Goal: Task Accomplishment & Management: Manage account settings

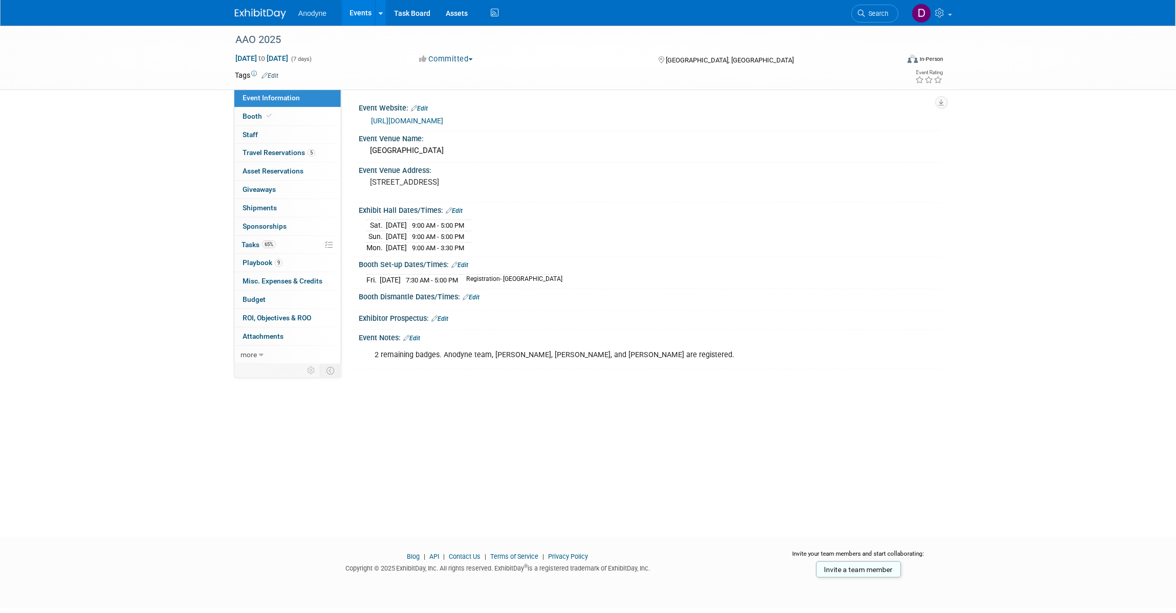
click at [928, 247] on div "AAO 2025 Oct 17, 2025 to Oct 23, 2025 (7 days) Oct 17, 2025 to Oct 23, 2025 Com…" at bounding box center [588, 272] width 1176 height 493
click at [928, 270] on div "AAO 2025 Oct 17, 2025 to Oct 23, 2025 (7 days) Oct 17, 2025 to Oct 23, 2025 Com…" at bounding box center [588, 272] width 1176 height 493
click at [928, 420] on div "AAO 2025 Oct 17, 2025 to Oct 23, 2025 (7 days) Oct 17, 2025 to Oct 23, 2025 Com…" at bounding box center [588, 272] width 1176 height 493
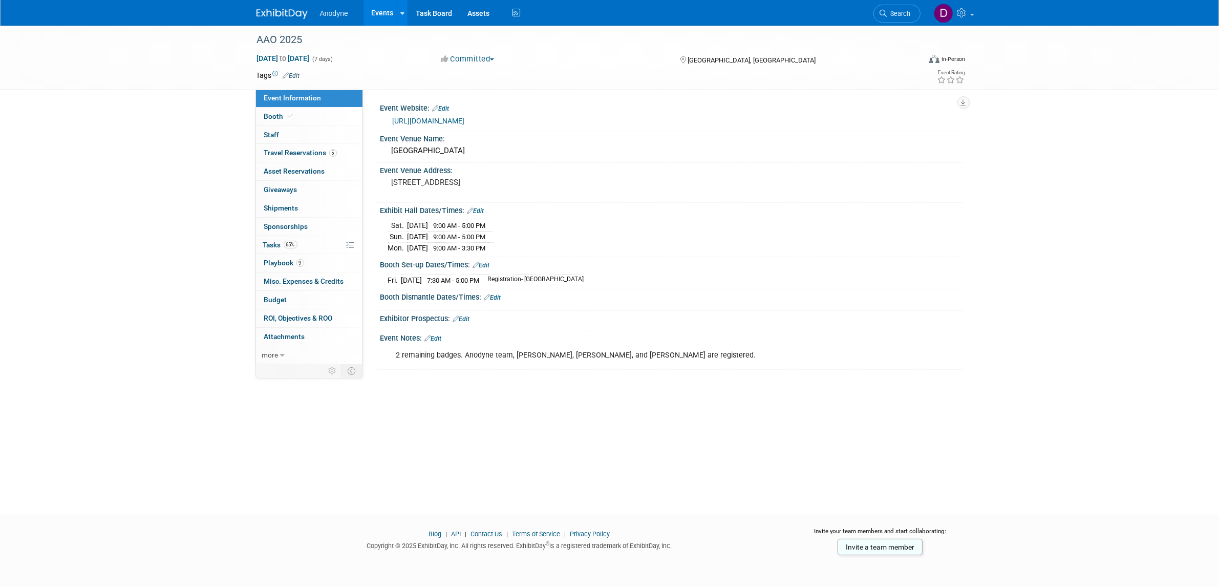
click at [297, 11] on img at bounding box center [281, 14] width 51 height 10
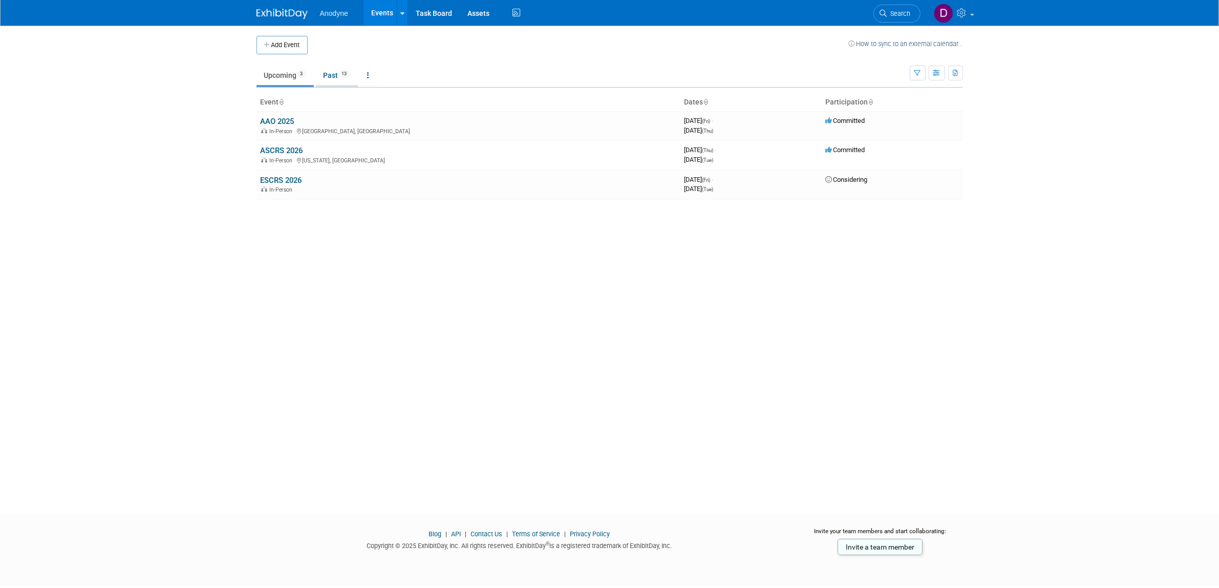
click at [348, 70] on span "13" at bounding box center [344, 74] width 11 height 8
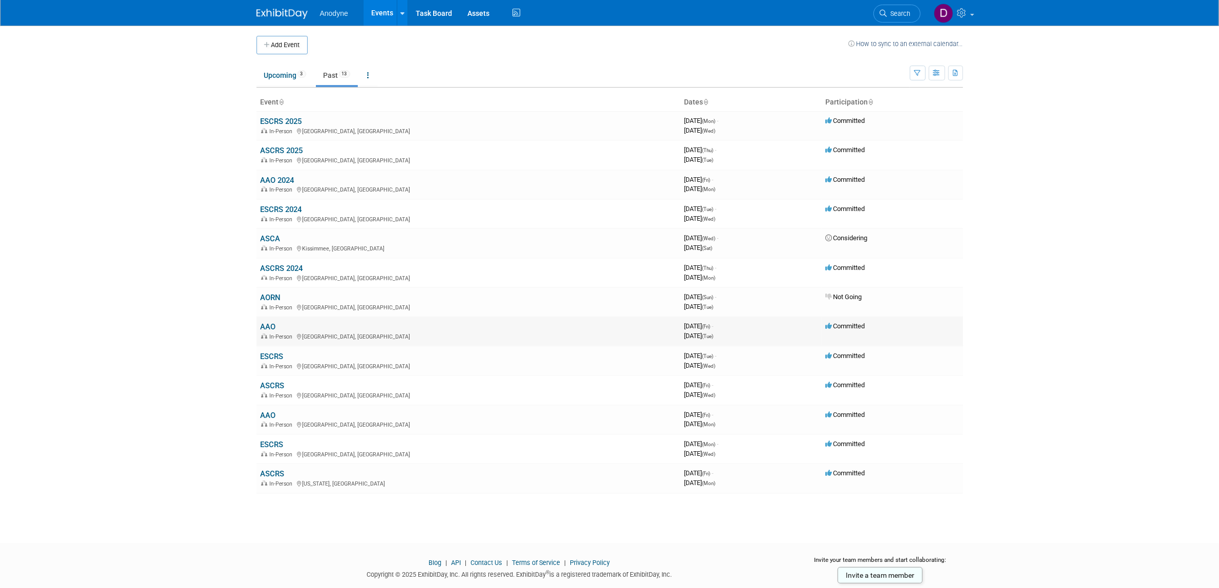
click at [267, 323] on link "AAO" at bounding box center [268, 326] width 15 height 9
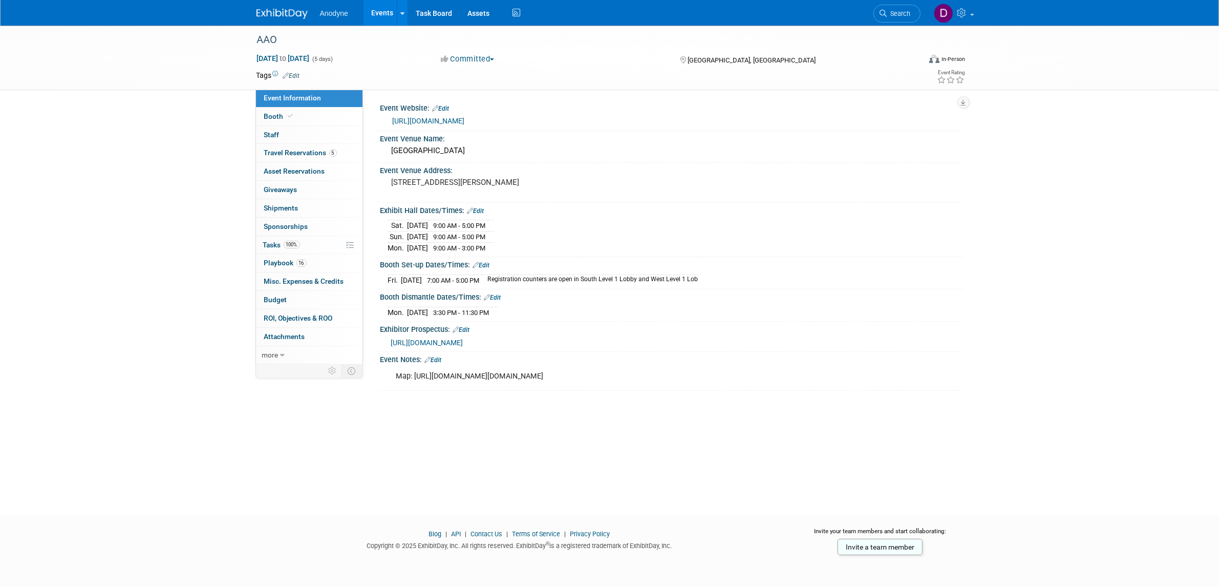
click at [270, 19] on div "Anodyne Events Add Event Bulk Upload Events Shareable Event Boards Recently Vie…" at bounding box center [609, 13] width 706 height 26
click at [272, 17] on img at bounding box center [281, 14] width 51 height 10
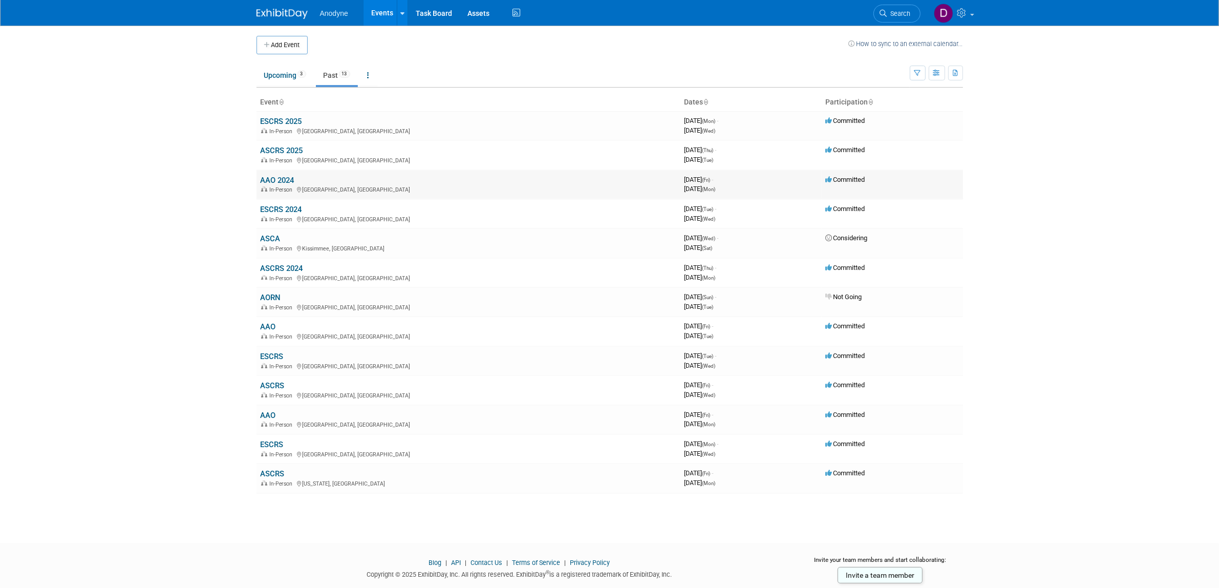
click at [282, 180] on link "AAO 2024" at bounding box center [278, 180] width 34 height 9
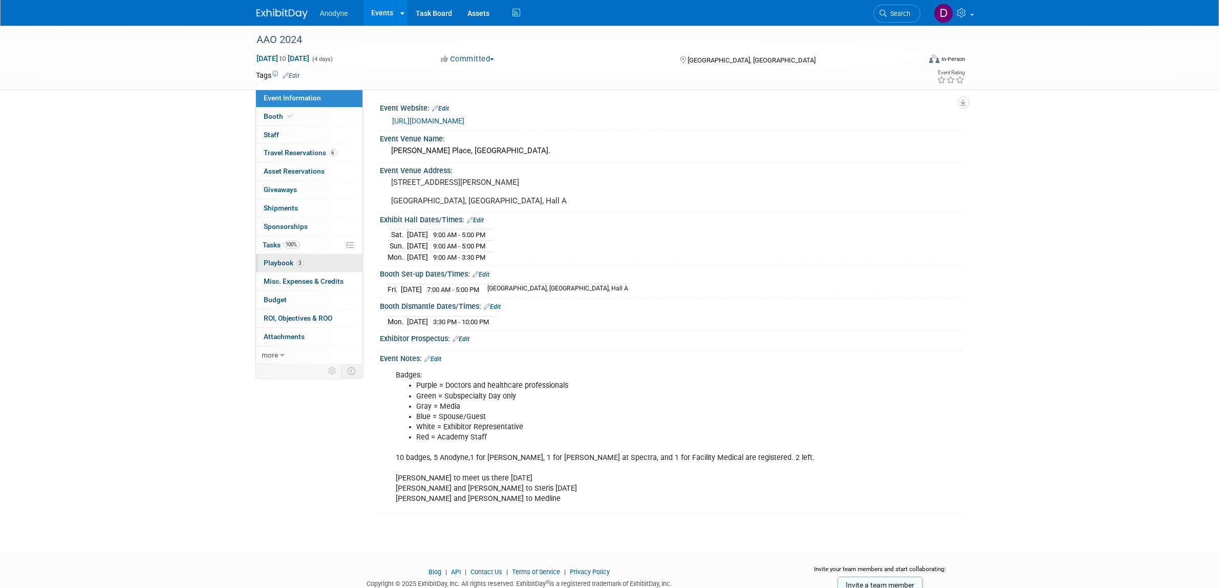
click at [323, 260] on link "3 Playbook 3" at bounding box center [309, 263] width 106 height 18
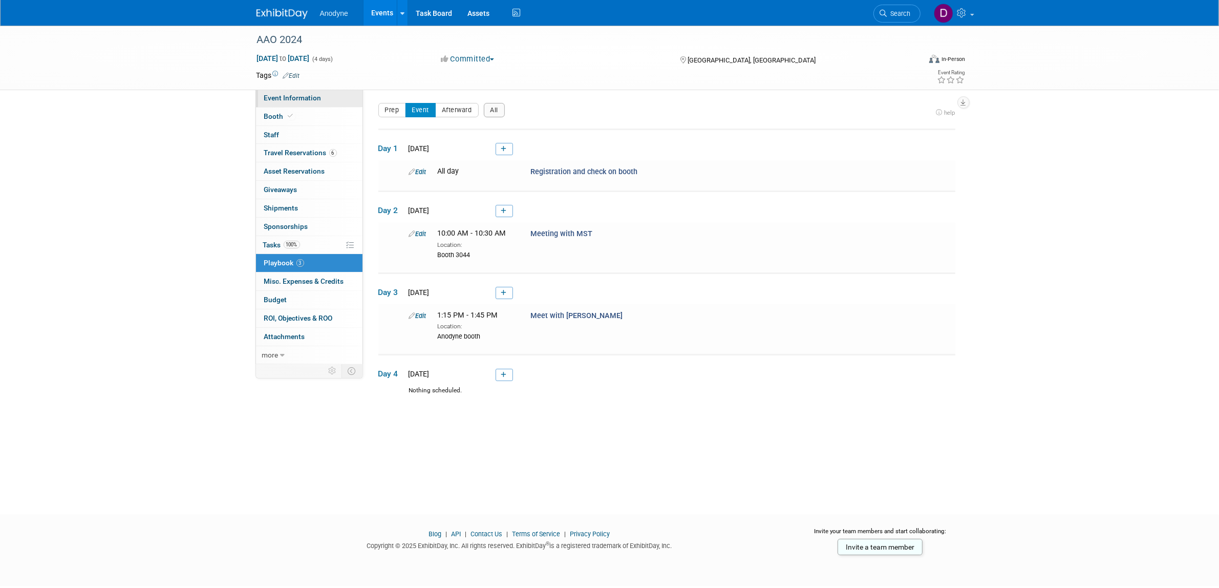
click at [316, 98] on span "Event Information" at bounding box center [292, 98] width 57 height 8
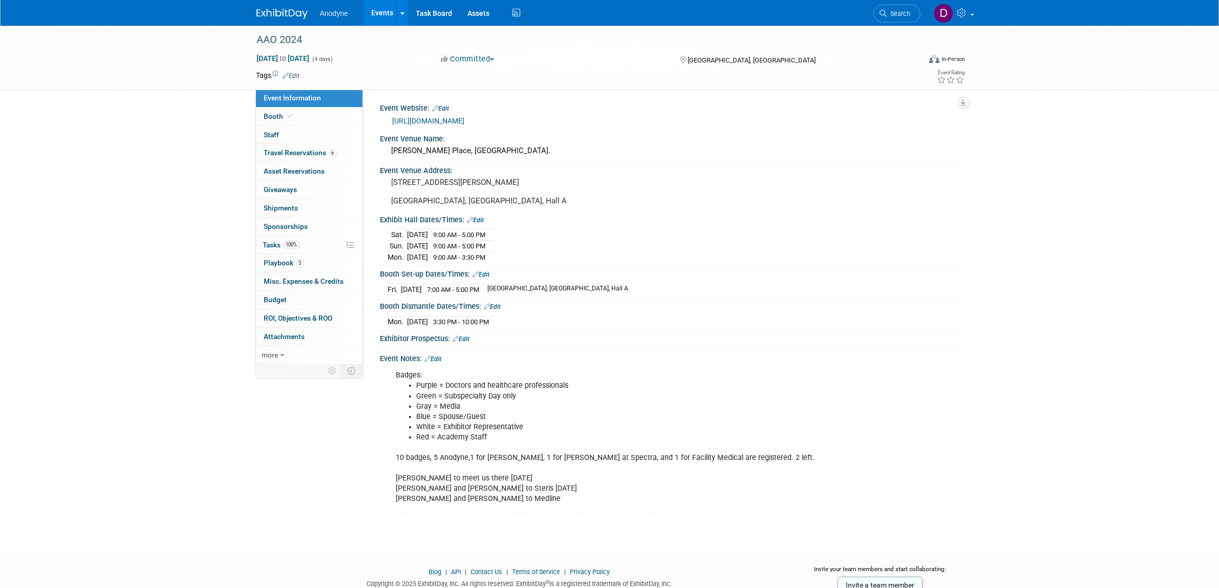
click at [277, 18] on img at bounding box center [281, 14] width 51 height 10
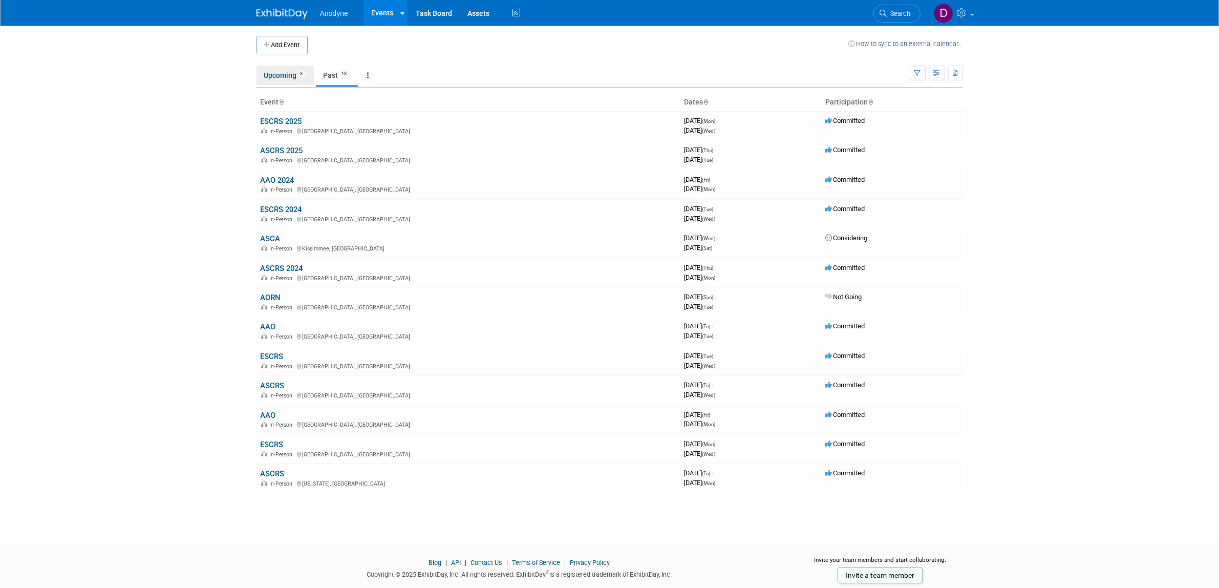
click at [290, 75] on link "Upcoming 3" at bounding box center [284, 75] width 57 height 19
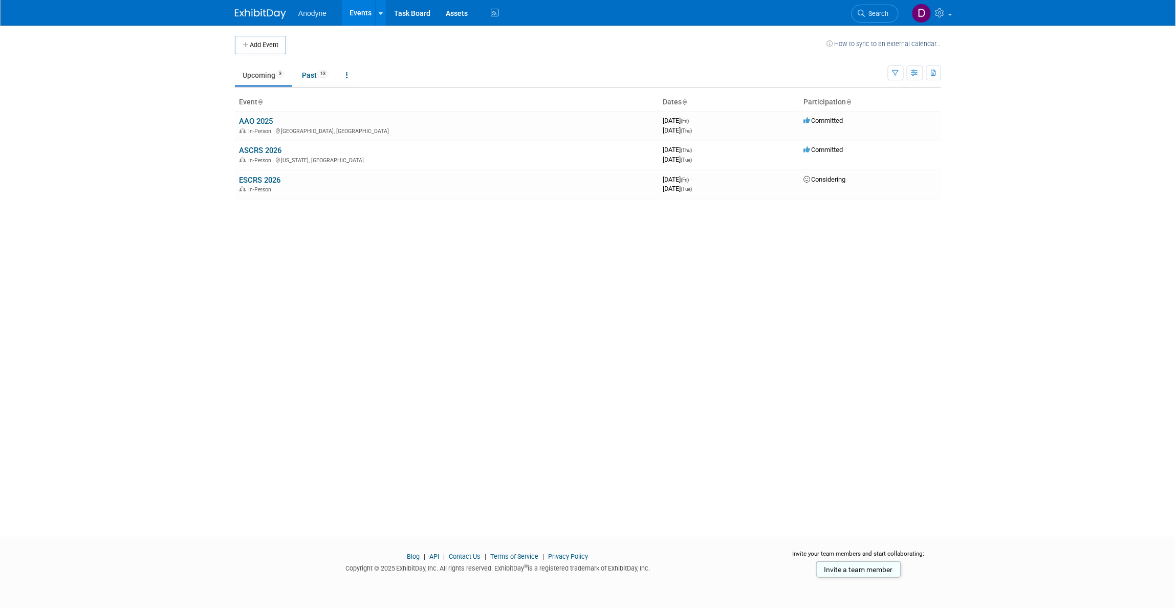
click at [146, 130] on body "Anodyne Events Add Event Bulk Upload Events Shareable Event Boards Recently Vie…" at bounding box center [588, 306] width 1176 height 613
drag, startPoint x: 252, startPoint y: 116, endPoint x: 266, endPoint y: 151, distance: 38.1
click at [252, 116] on td "AAO 2025 In-Person Orlando, FL" at bounding box center [447, 125] width 424 height 29
click at [267, 119] on link "AAO 2025" at bounding box center [256, 121] width 34 height 9
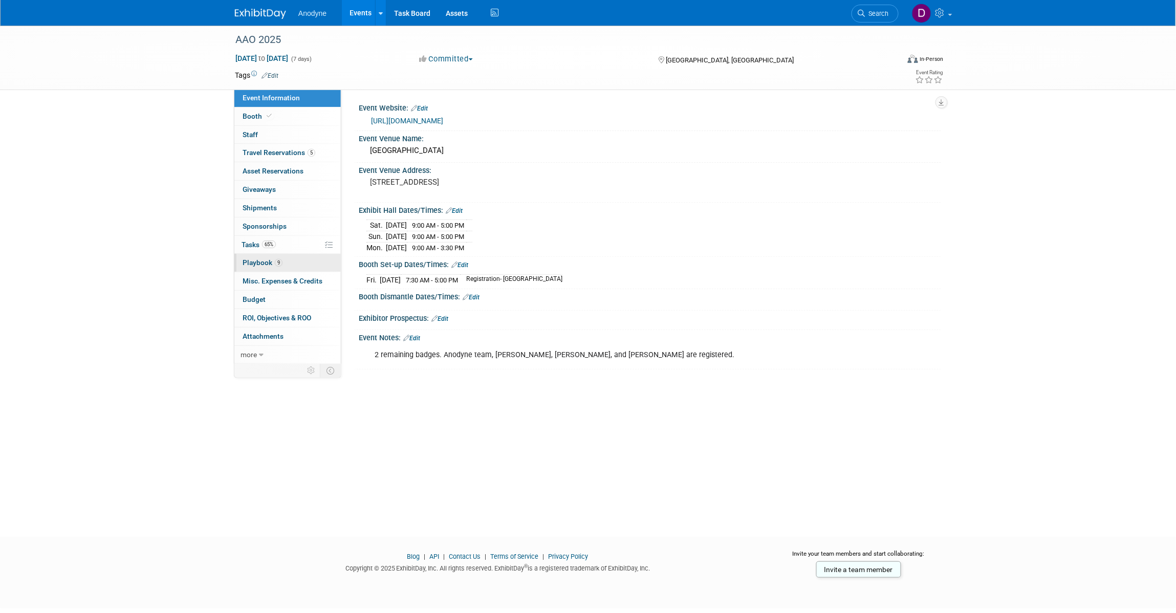
click at [296, 263] on link "9 Playbook 9" at bounding box center [287, 263] width 106 height 18
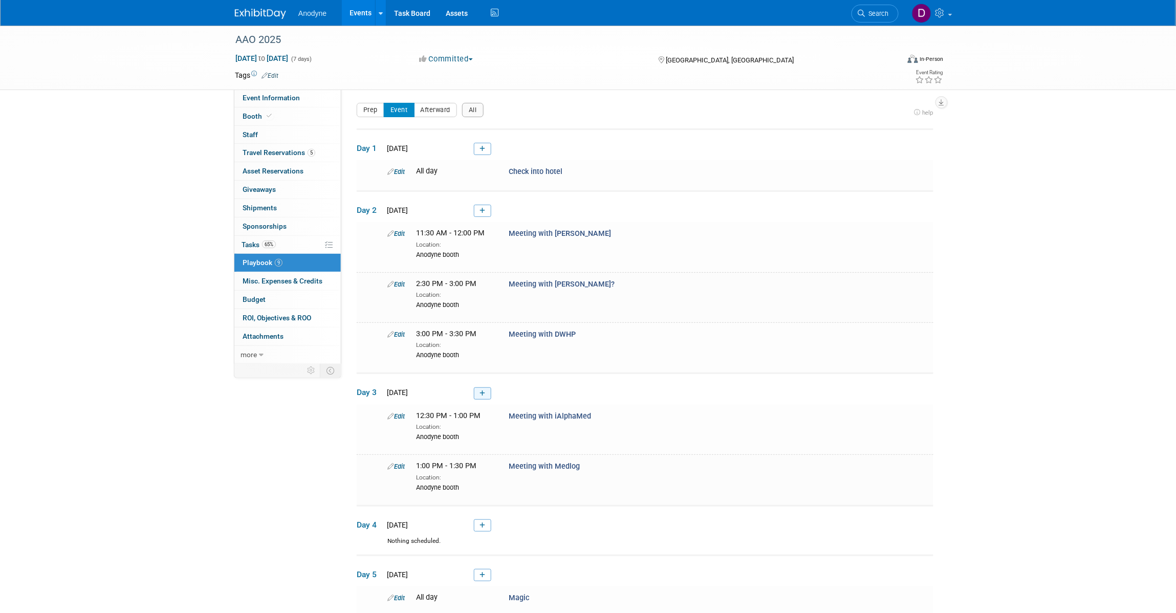
click at [489, 395] on link at bounding box center [482, 394] width 17 height 12
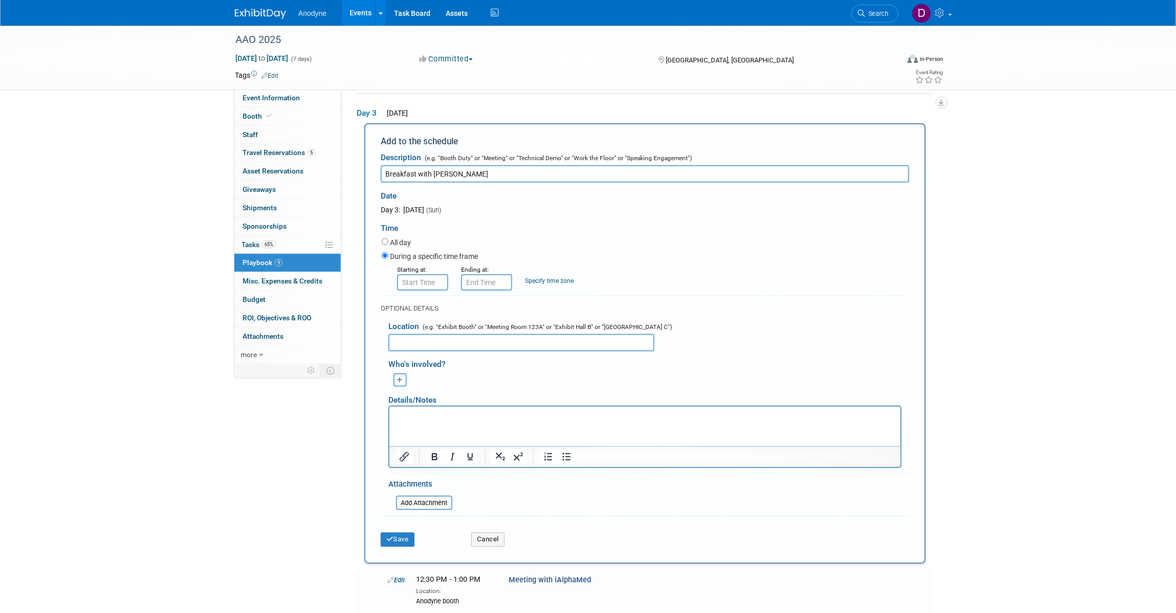
type input "Breakfast with [PERSON_NAME]"
click at [416, 265] on div "All day During a specific time frame Starting at: Ending at: Specify time zone" at bounding box center [646, 264] width 528 height 54
type input "8:00 AM"
click at [426, 280] on input "8:00 AM" at bounding box center [422, 282] width 51 height 16
click at [492, 366] on span at bounding box center [496, 375] width 69 height 18
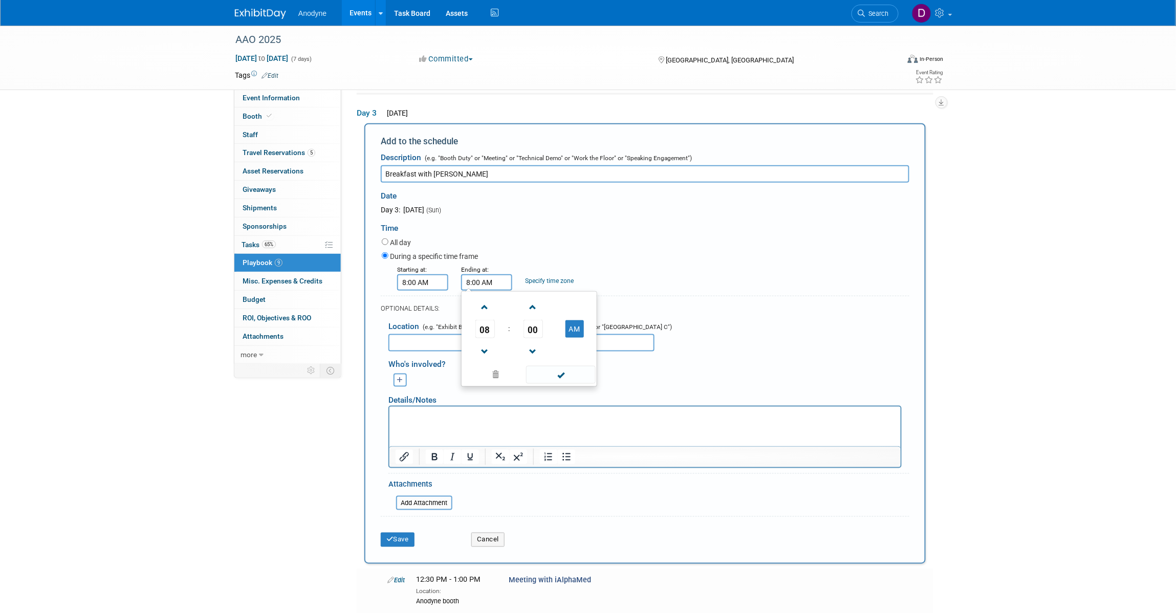
click at [488, 280] on input "8:00 AM" at bounding box center [486, 282] width 51 height 16
click at [545, 328] on td "00" at bounding box center [533, 329] width 42 height 18
click at [541, 332] on span "00" at bounding box center [533, 329] width 19 height 18
click at [512, 361] on td "45" at bounding box center [513, 363] width 33 height 28
type input "8:45 AM"
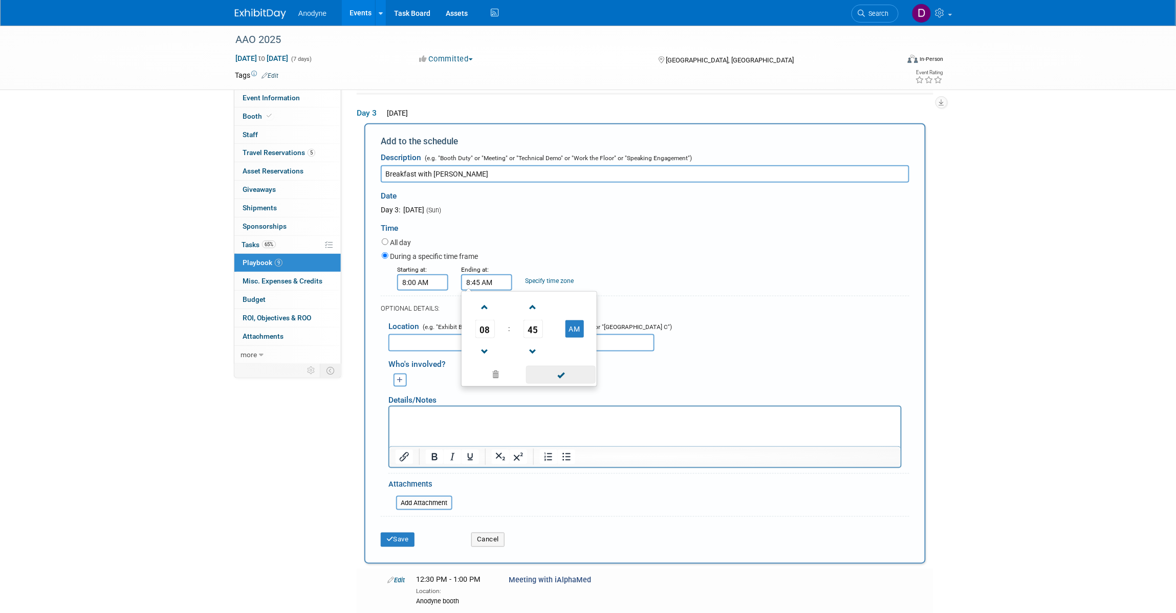
click at [556, 367] on span at bounding box center [560, 375] width 69 height 18
drag, startPoint x: 475, startPoint y: 338, endPoint x: 481, endPoint y: 343, distance: 7.7
click at [477, 339] on input "text" at bounding box center [522, 342] width 266 height 17
type input "Hash House A Go Go"
drag, startPoint x: 395, startPoint y: 535, endPoint x: 456, endPoint y: 486, distance: 78.3
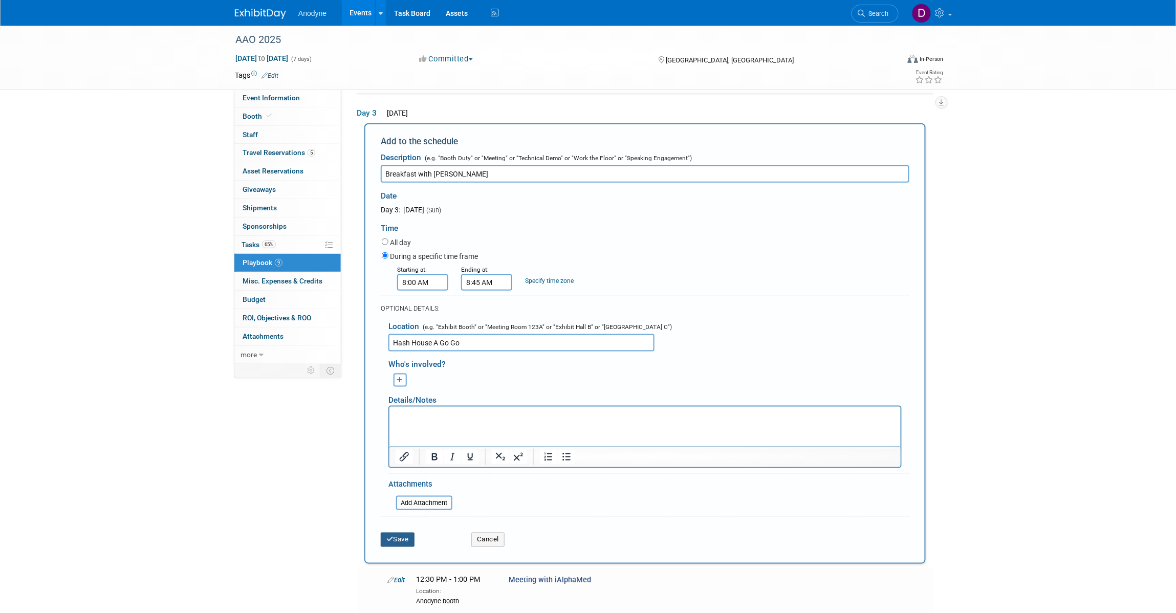
click at [395, 535] on button "Save" at bounding box center [398, 540] width 34 height 14
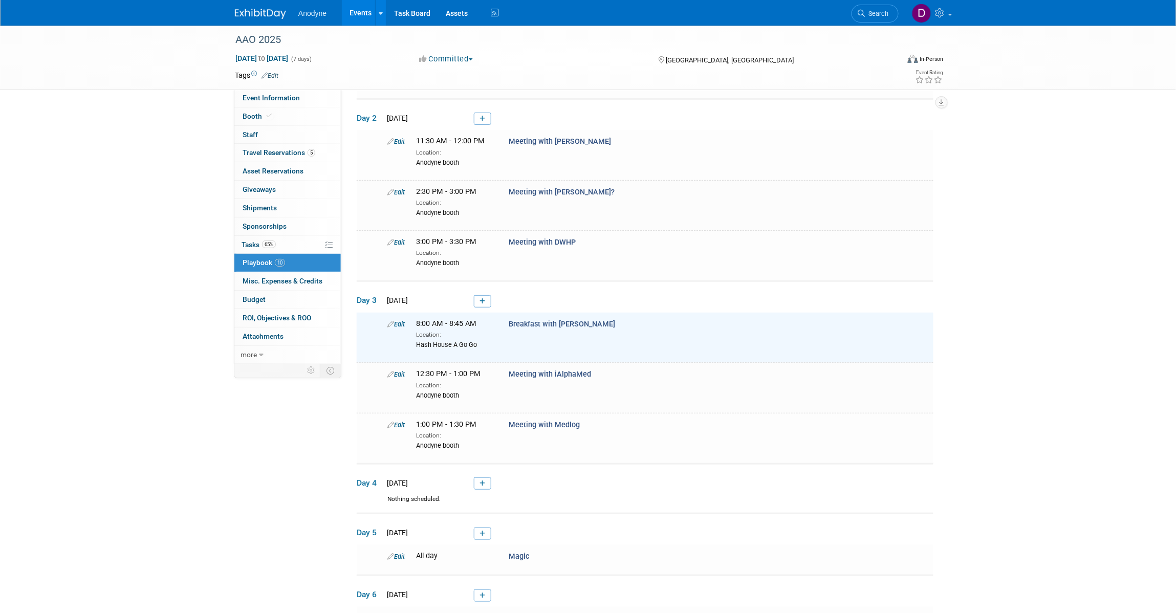
scroll to position [85, 0]
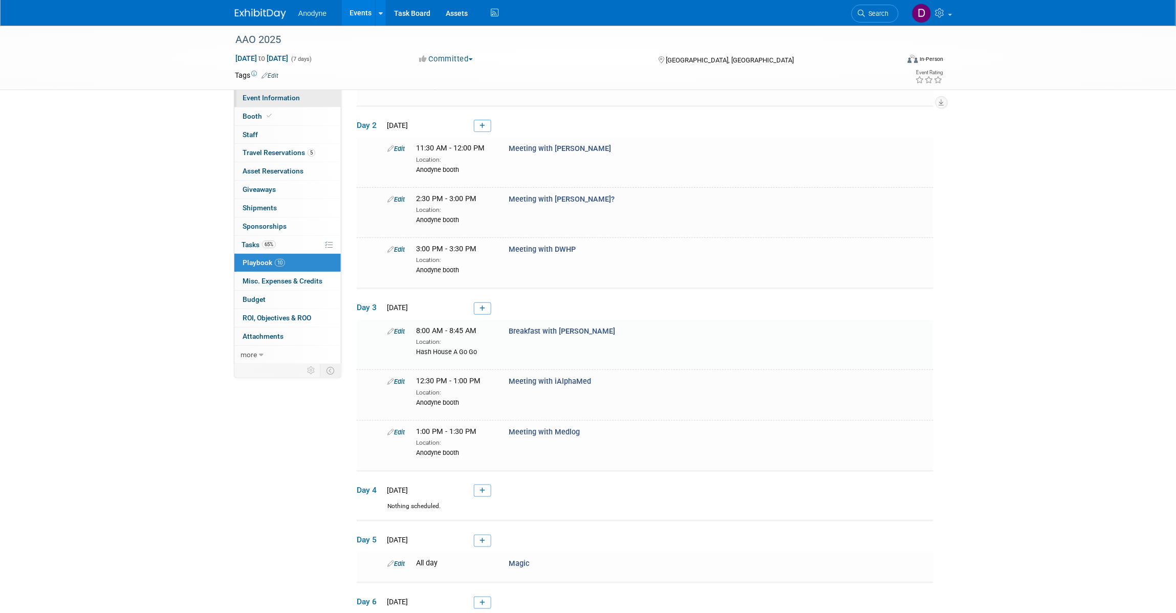
click at [260, 95] on span "Event Information" at bounding box center [271, 98] width 57 height 8
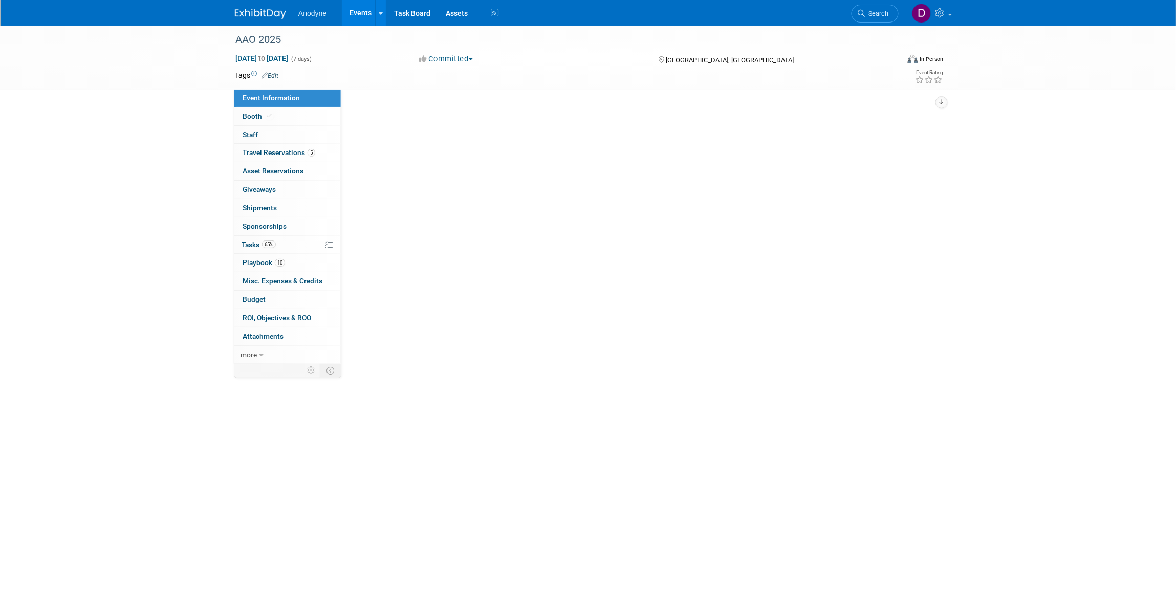
scroll to position [0, 0]
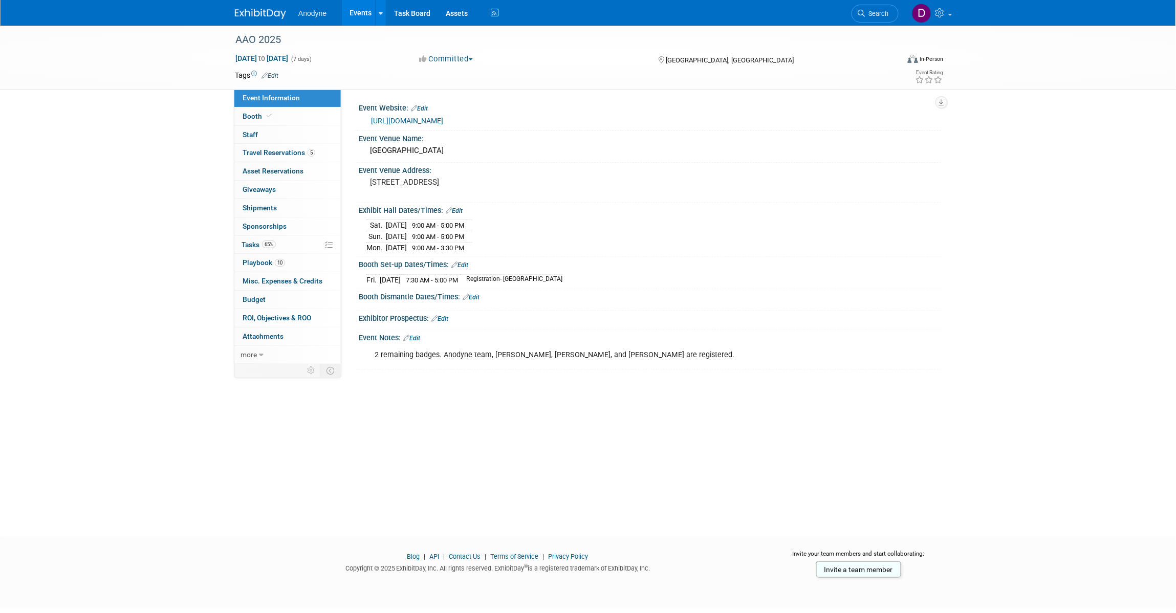
drag, startPoint x: 146, startPoint y: 146, endPoint x: 153, endPoint y: 146, distance: 6.2
click at [147, 146] on div "AAO 2025 [DATE] to [DATE] (7 days) [DATE] to [DATE] Committed Committed Conside…" at bounding box center [588, 272] width 1176 height 493
click at [229, 164] on div "Event Information Event Info Booth Booth 0 Staff 0 Staff 5 Travel Reservations …" at bounding box center [588, 198] width 722 height 344
click at [1094, 291] on div "AAO 2025 [DATE] to [DATE] (7 days) [DATE] to [DATE] Committed Committed Conside…" at bounding box center [588, 272] width 1176 height 493
click at [151, 181] on div "AAO 2025 [DATE] to [DATE] (7 days) [DATE] to [DATE] Committed Committed Conside…" at bounding box center [588, 272] width 1176 height 493
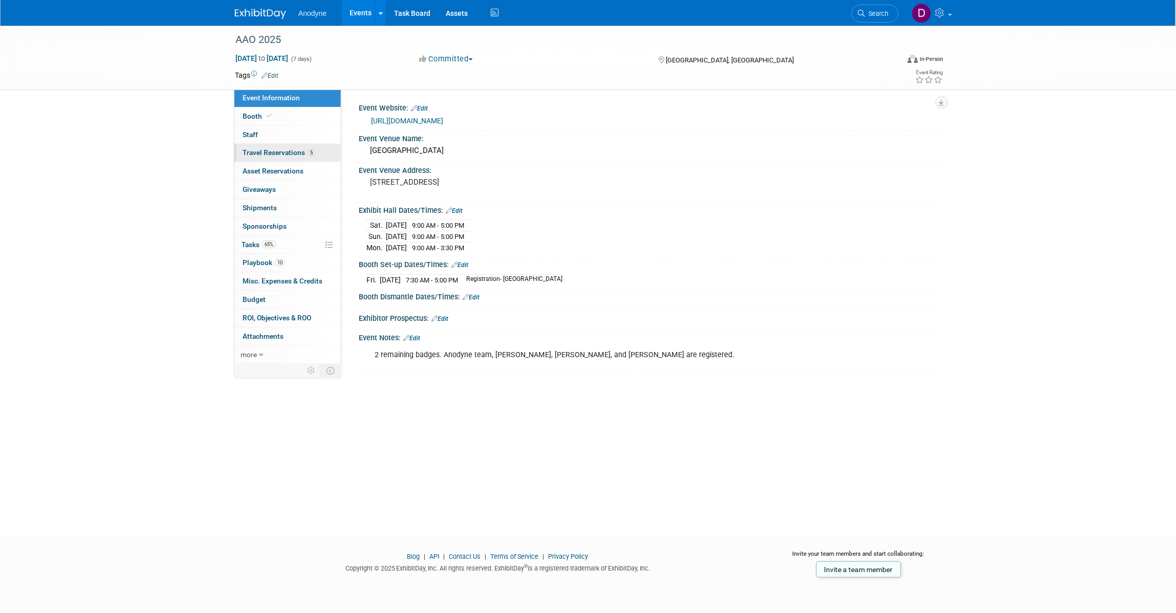
click at [284, 159] on link "5 Travel Reservations 5" at bounding box center [287, 153] width 106 height 18
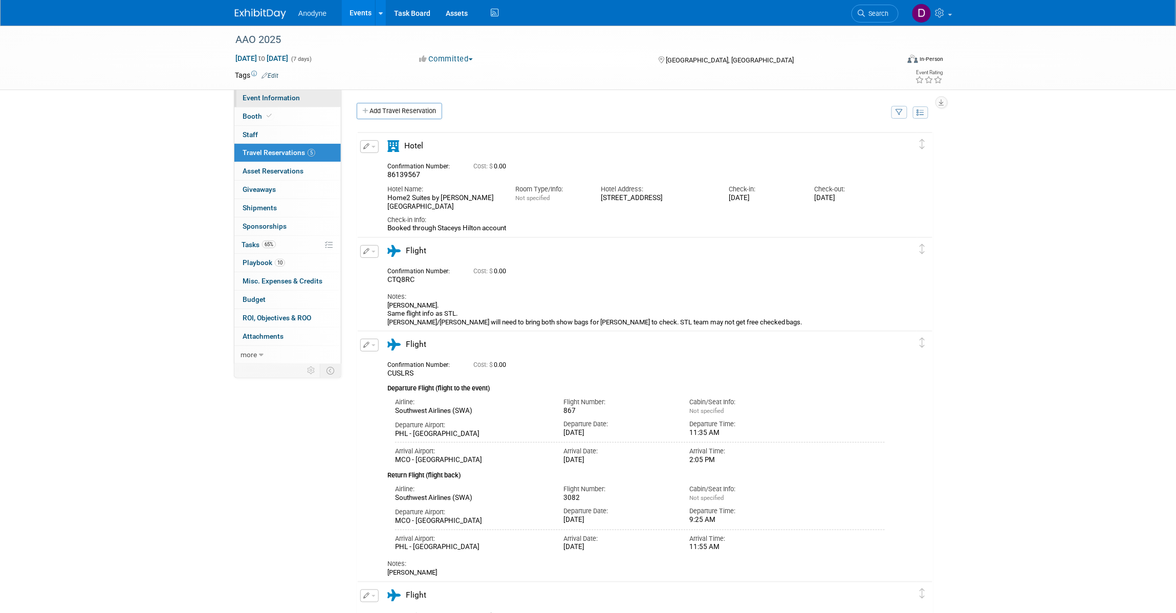
click at [263, 98] on span "Event Information" at bounding box center [271, 98] width 57 height 8
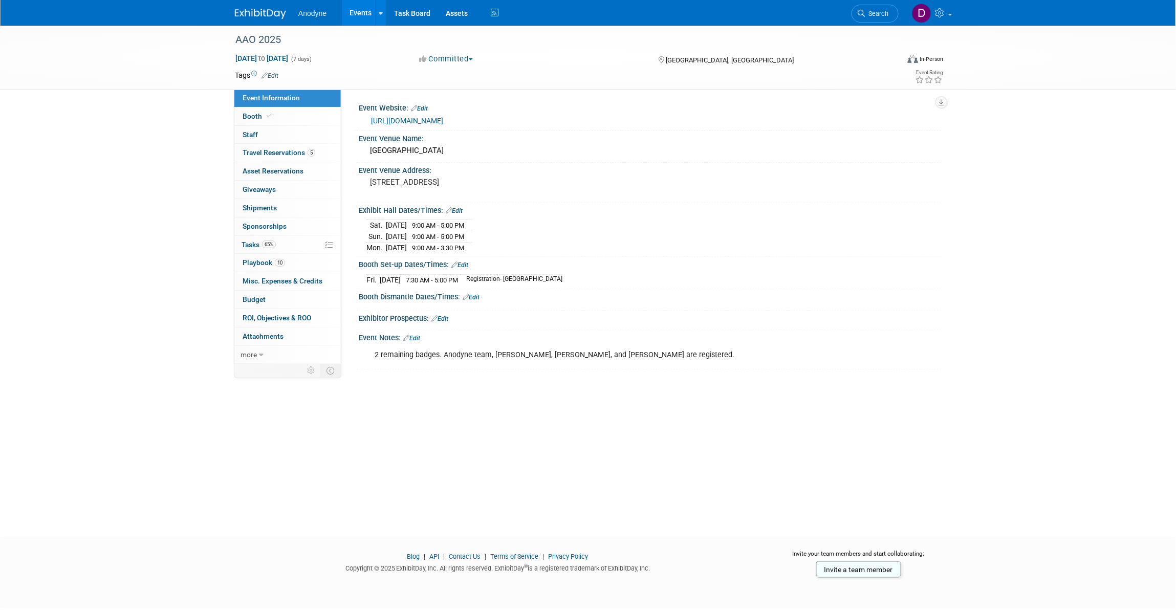
click at [171, 249] on div "AAO 2025 [DATE] to [DATE] (7 days) [DATE] to [DATE] Committed Committed Conside…" at bounding box center [588, 272] width 1176 height 493
click at [299, 244] on link "65% Tasks 65%" at bounding box center [287, 245] width 106 height 18
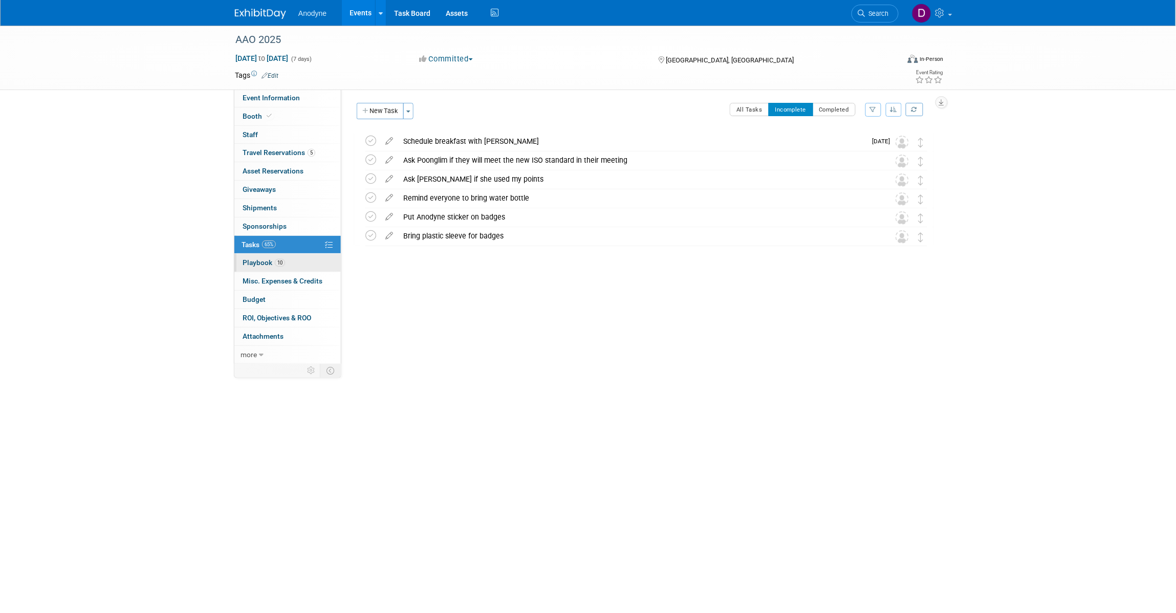
click at [305, 261] on link "10 Playbook 10" at bounding box center [287, 263] width 106 height 18
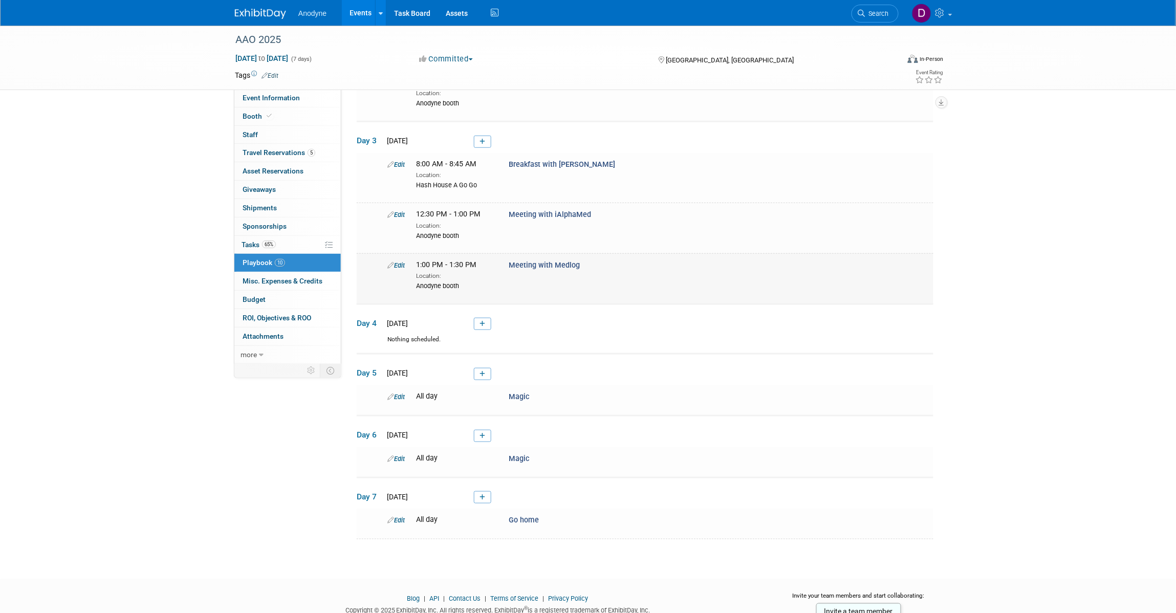
scroll to position [256, 0]
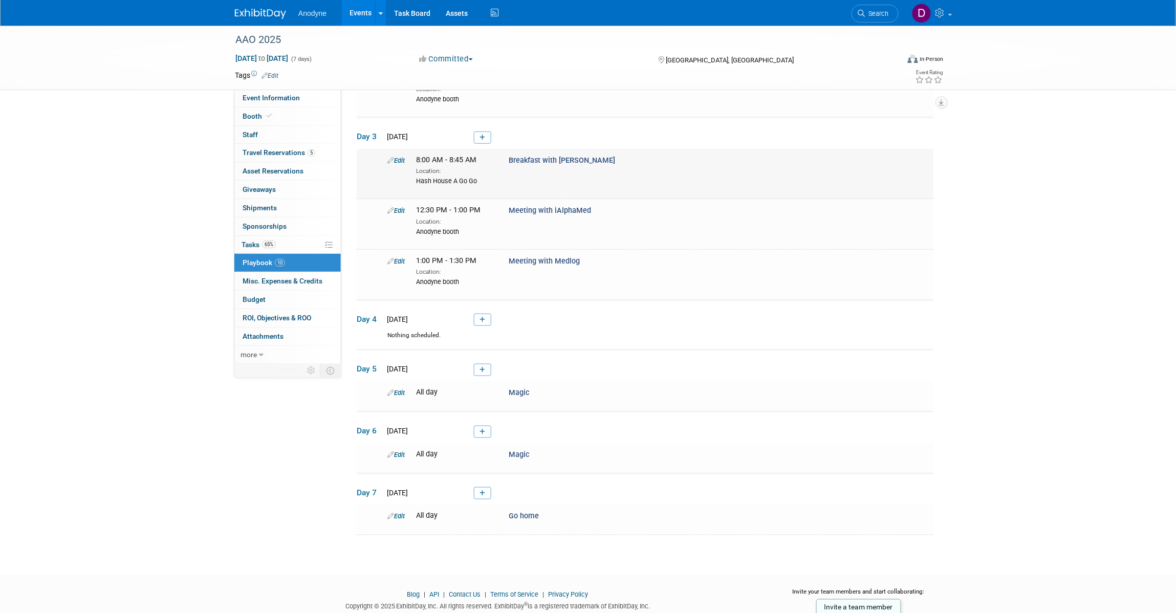
click at [401, 159] on link "Edit" at bounding box center [396, 161] width 17 height 8
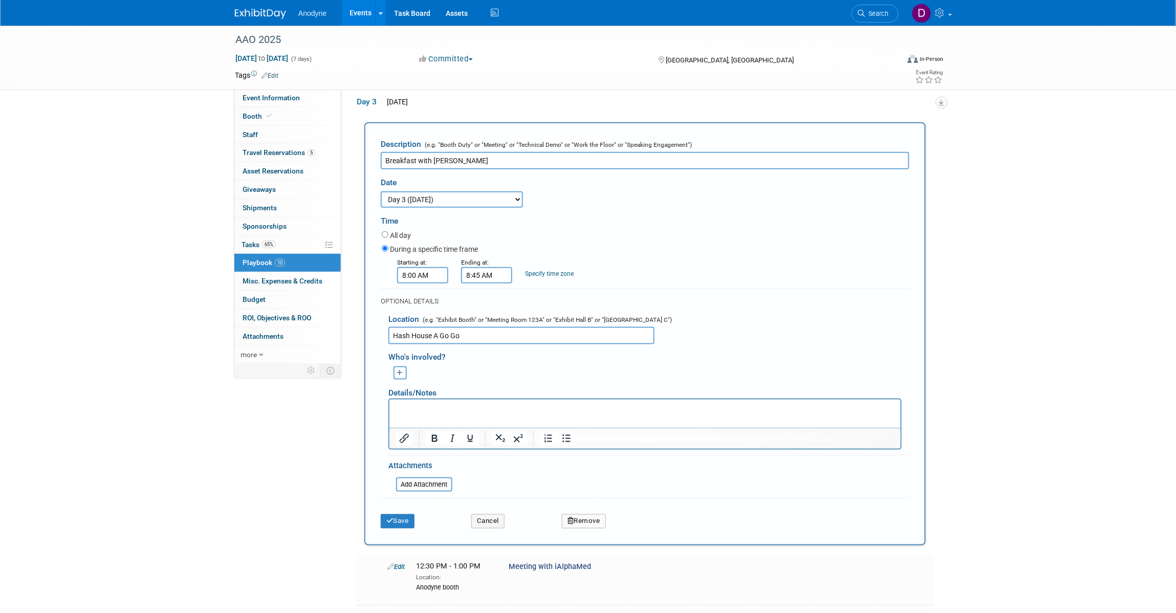
scroll to position [0, 0]
click at [485, 414] on html at bounding box center [644, 406] width 511 height 14
click at [405, 523] on button "Save" at bounding box center [398, 521] width 34 height 14
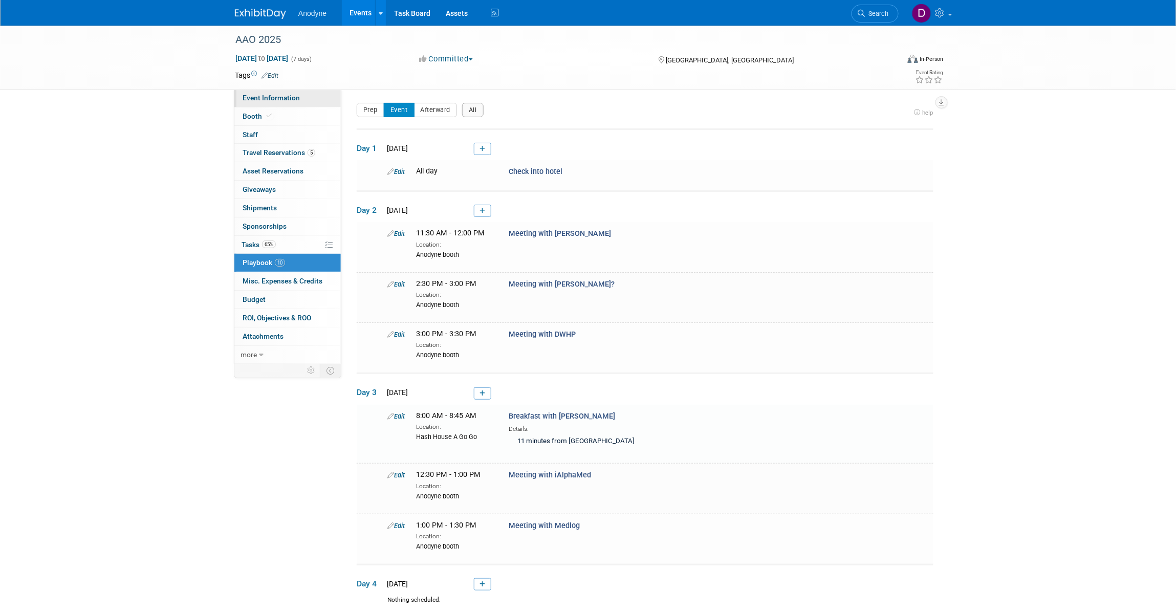
click at [293, 92] on link "Event Information" at bounding box center [287, 98] width 106 height 18
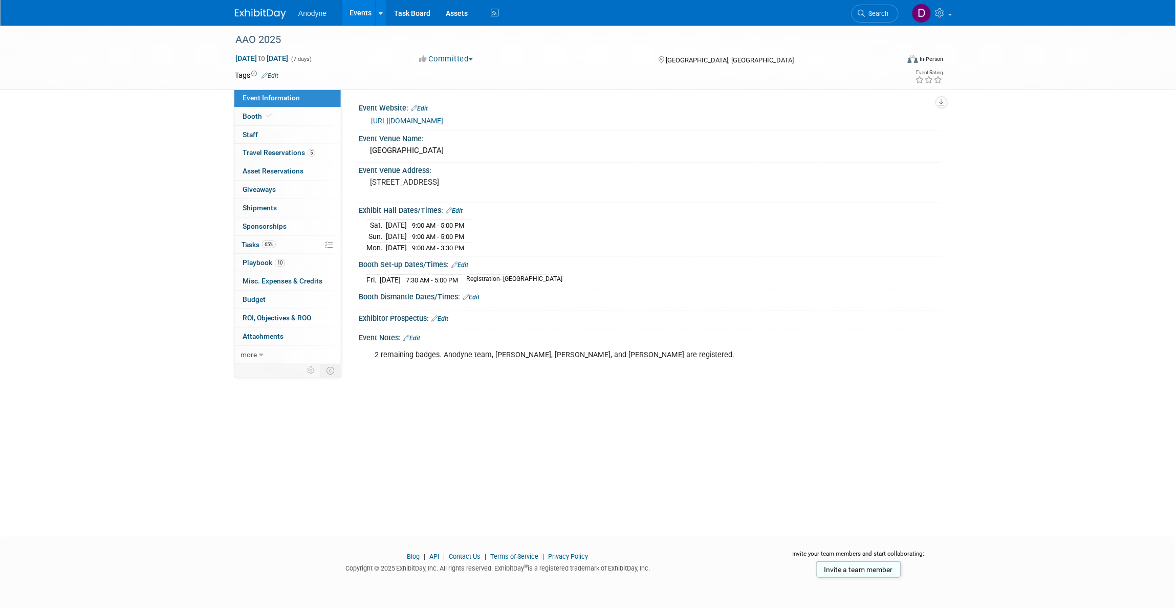
click at [113, 154] on div "AAO 2025 [DATE] to [DATE] (7 days) [DATE] to [DATE] Committed Committed Conside…" at bounding box center [588, 272] width 1176 height 493
click at [1058, 180] on div "AAO 2025 [DATE] to [DATE] (7 days) [DATE] to [DATE] Committed Committed Conside…" at bounding box center [588, 272] width 1176 height 493
click at [1051, 187] on div "AAO 2025 [DATE] to [DATE] (7 days) [DATE] to [DATE] Committed Committed Conside…" at bounding box center [588, 272] width 1176 height 493
